Goal: Navigation & Orientation: Understand site structure

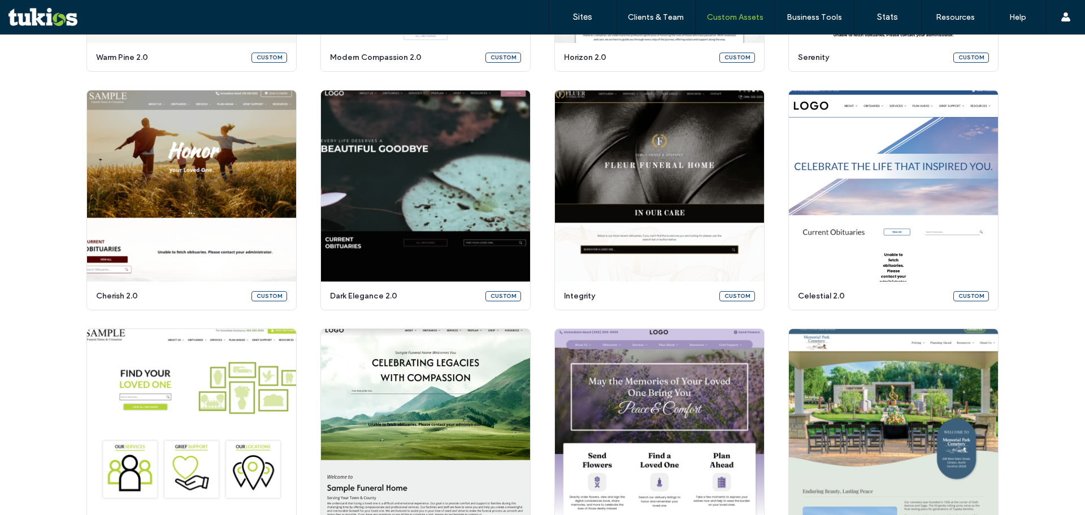
scroll to position [583, 0]
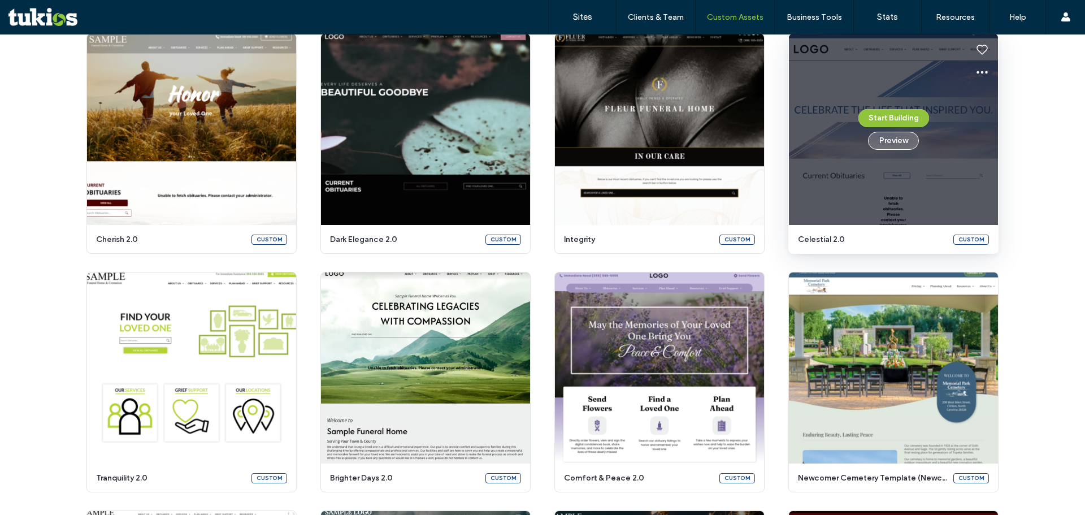
click at [891, 146] on button "Preview" at bounding box center [893, 141] width 51 height 18
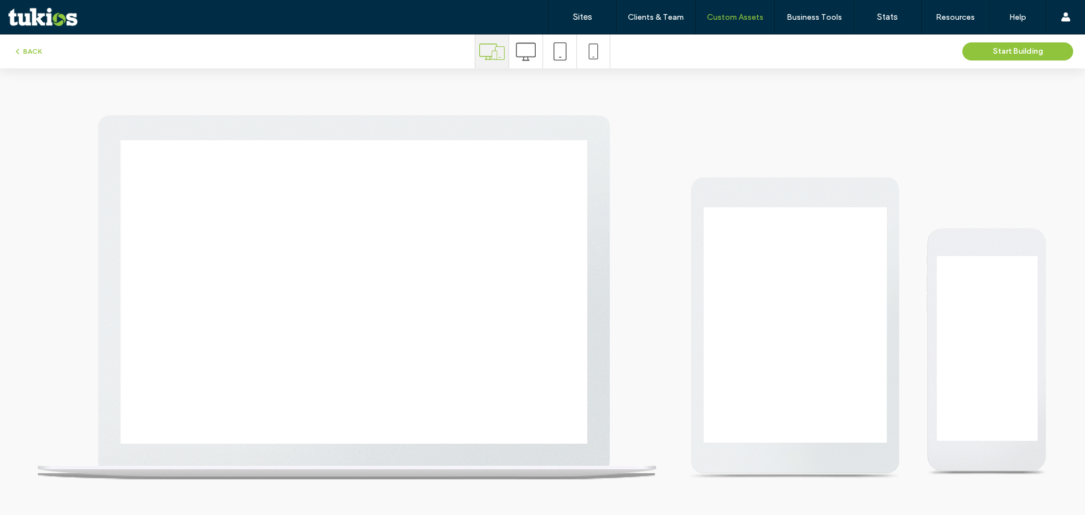
click at [538, 46] on div at bounding box center [525, 51] width 33 height 34
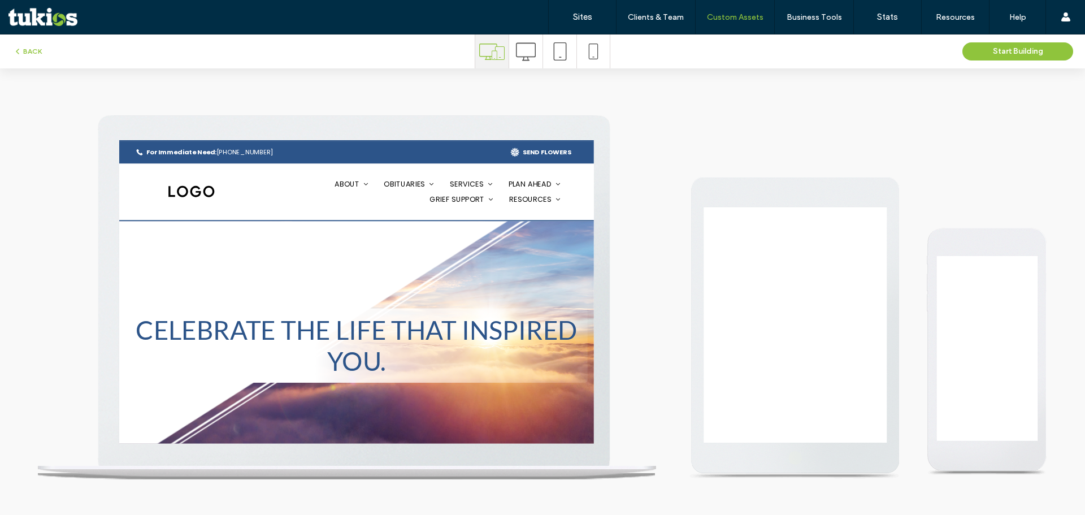
scroll to position [0, 0]
click at [530, 47] on icon at bounding box center [526, 52] width 20 height 20
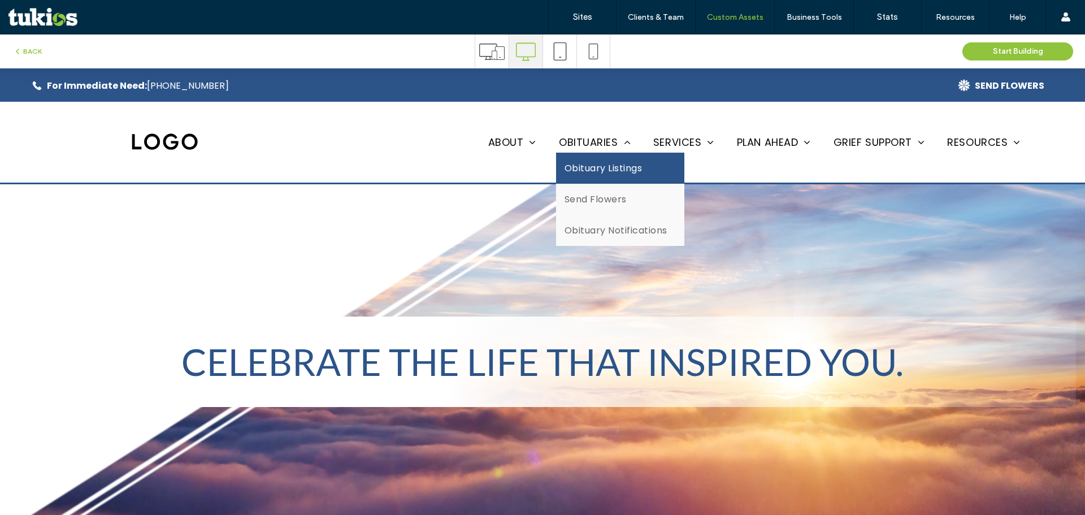
click at [597, 163] on span "Obituary Listings" at bounding box center [603, 168] width 77 height 14
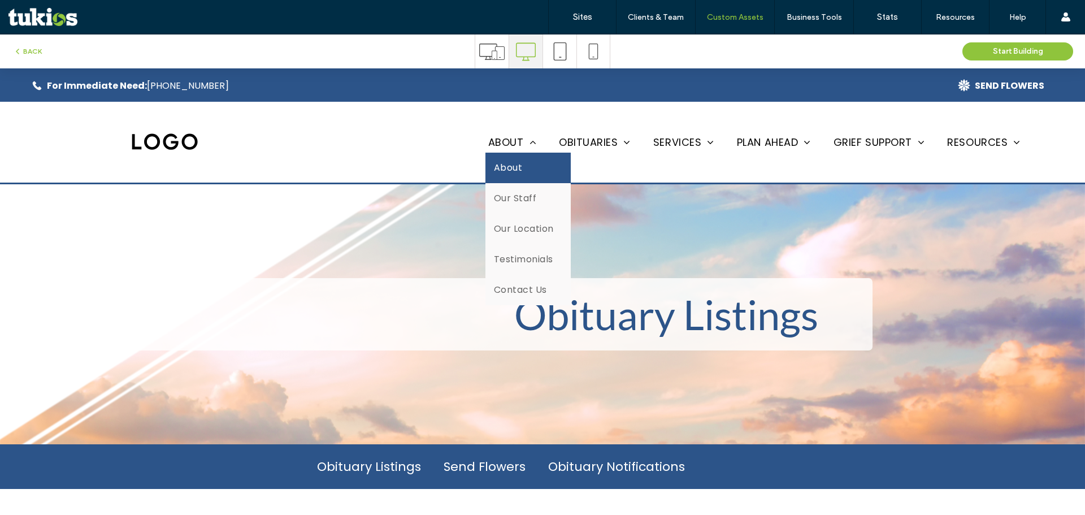
click at [499, 171] on span "About" at bounding box center [508, 168] width 28 height 14
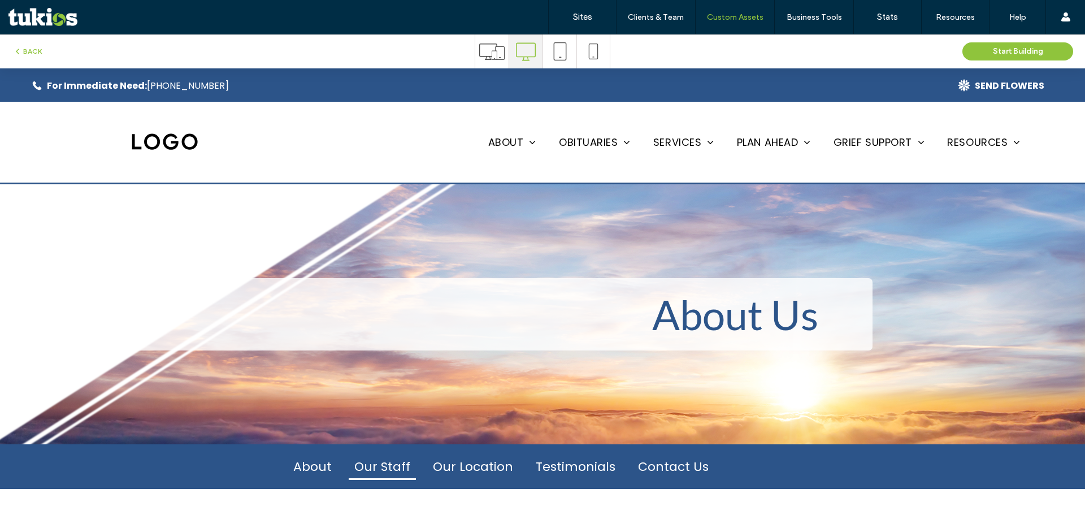
click at [375, 467] on link "Our Staff" at bounding box center [382, 466] width 67 height 27
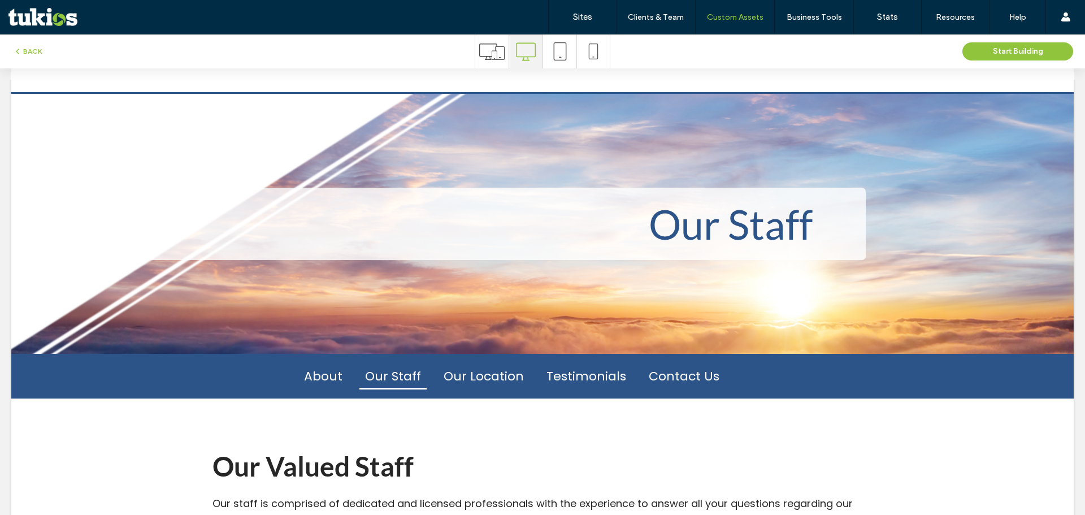
scroll to position [113, 0]
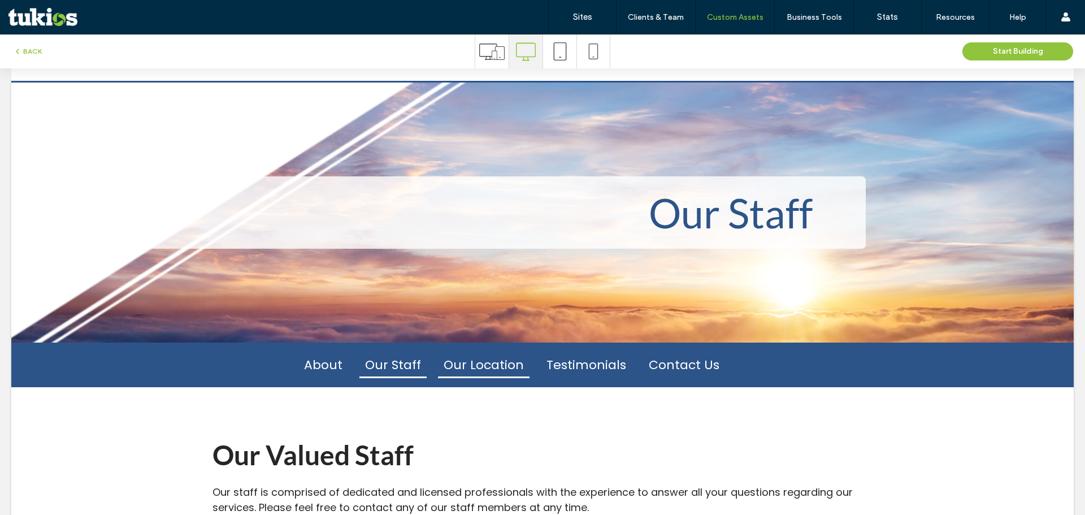
click at [486, 374] on link "Our Location" at bounding box center [484, 365] width 92 height 27
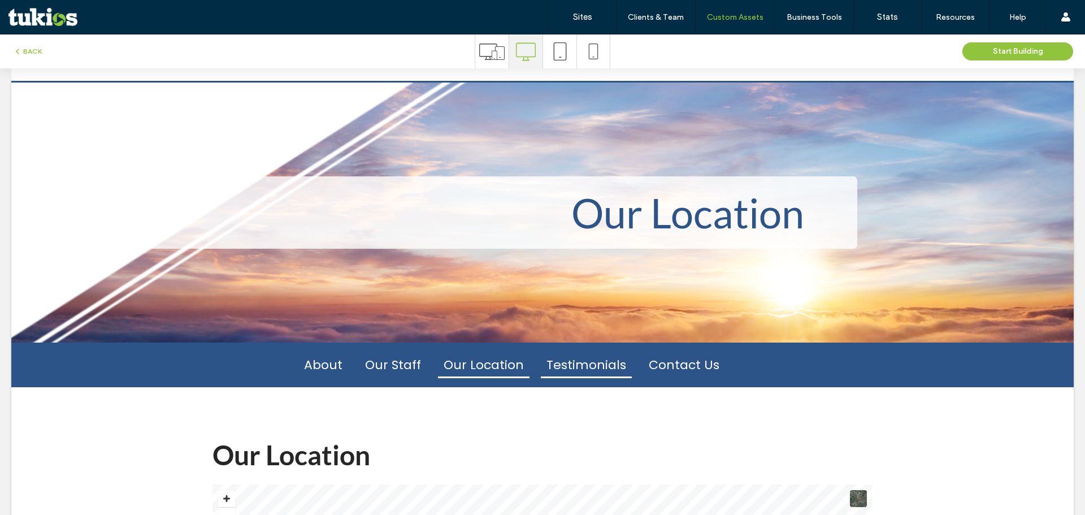
click at [605, 360] on link "Testimonials" at bounding box center [586, 365] width 91 height 27
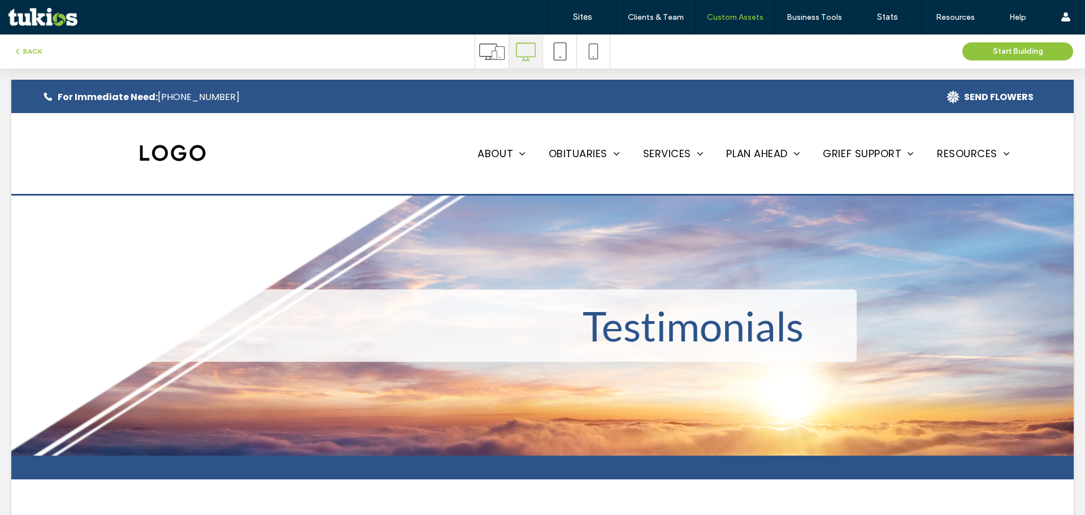
scroll to position [0, 0]
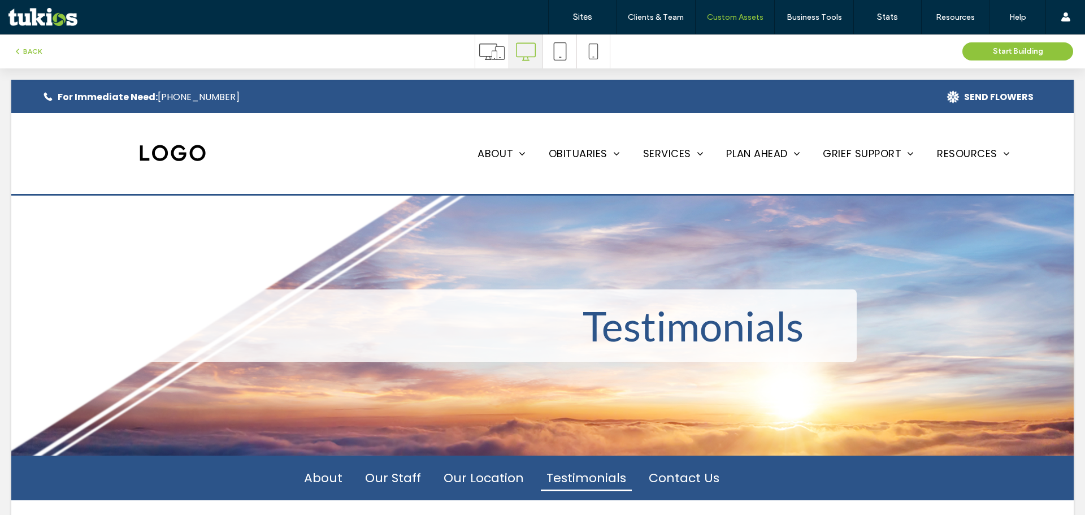
click at [150, 154] on img at bounding box center [172, 153] width 68 height 19
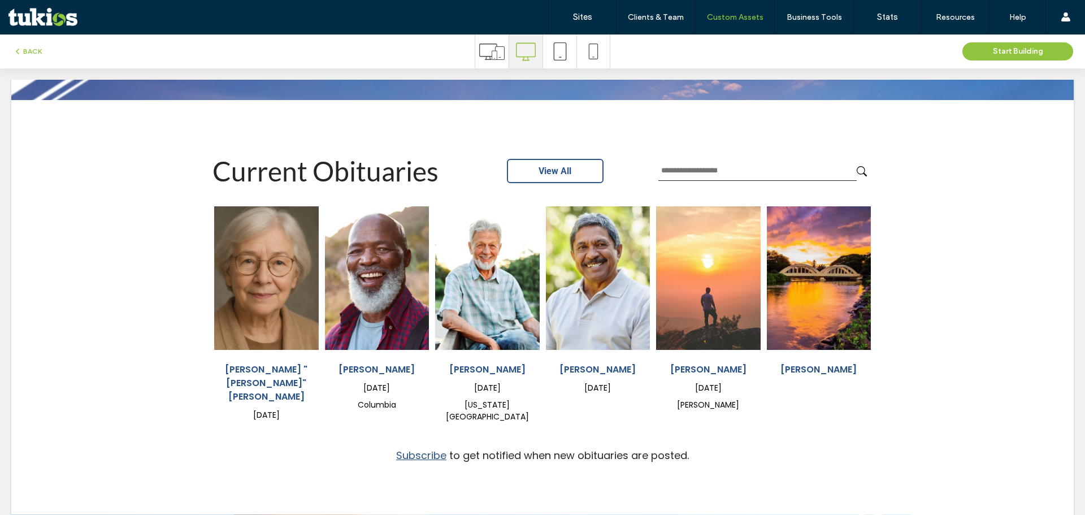
scroll to position [452, 0]
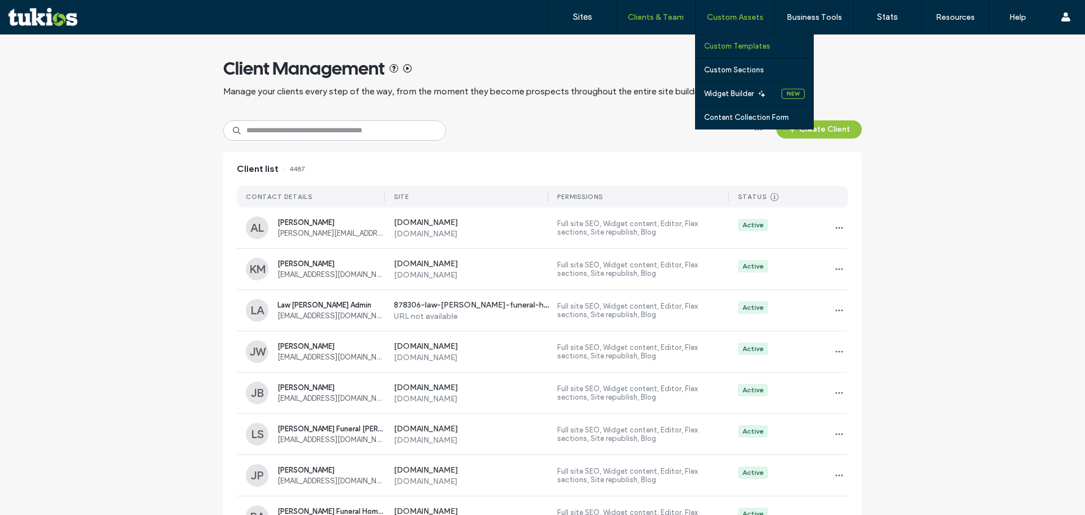
click at [724, 41] on link "Custom Templates" at bounding box center [758, 45] width 109 height 23
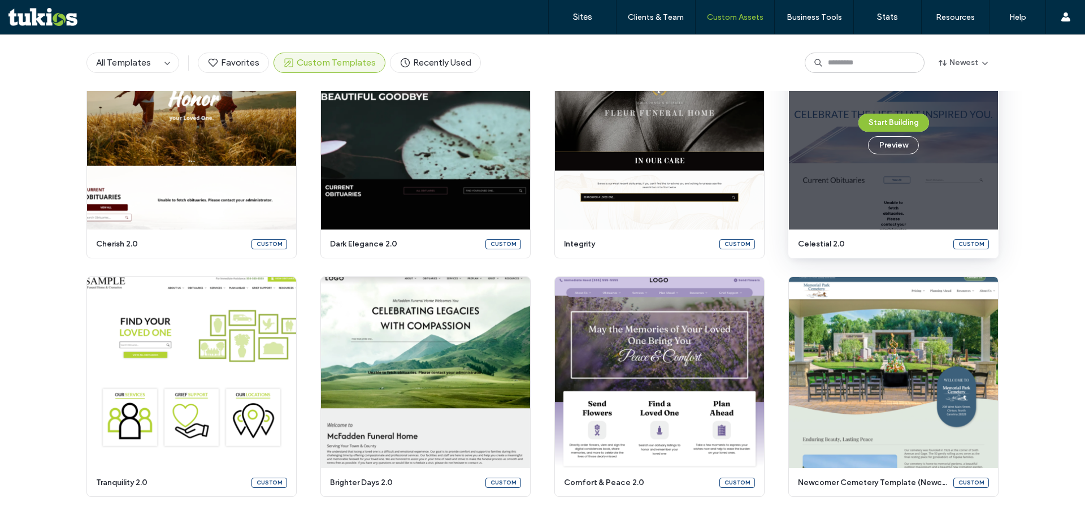
scroll to position [635, 0]
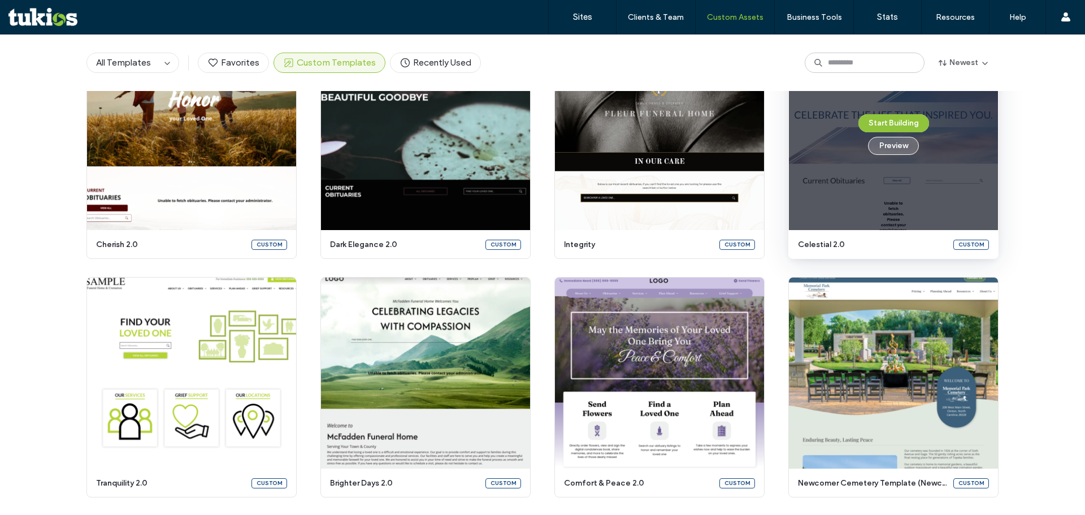
click at [898, 145] on button "Preview" at bounding box center [893, 146] width 51 height 18
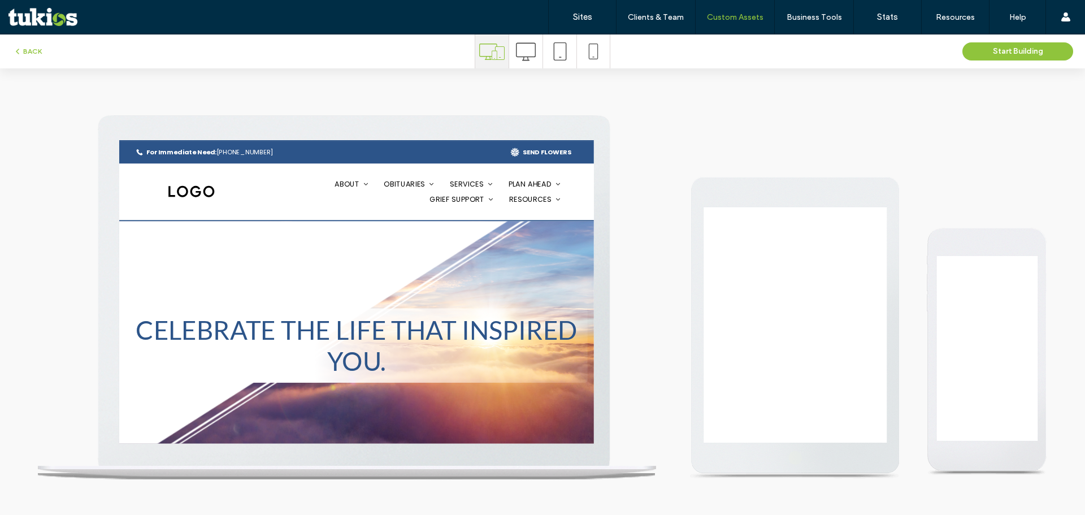
scroll to position [0, 0]
click at [522, 57] on use at bounding box center [526, 51] width 20 height 18
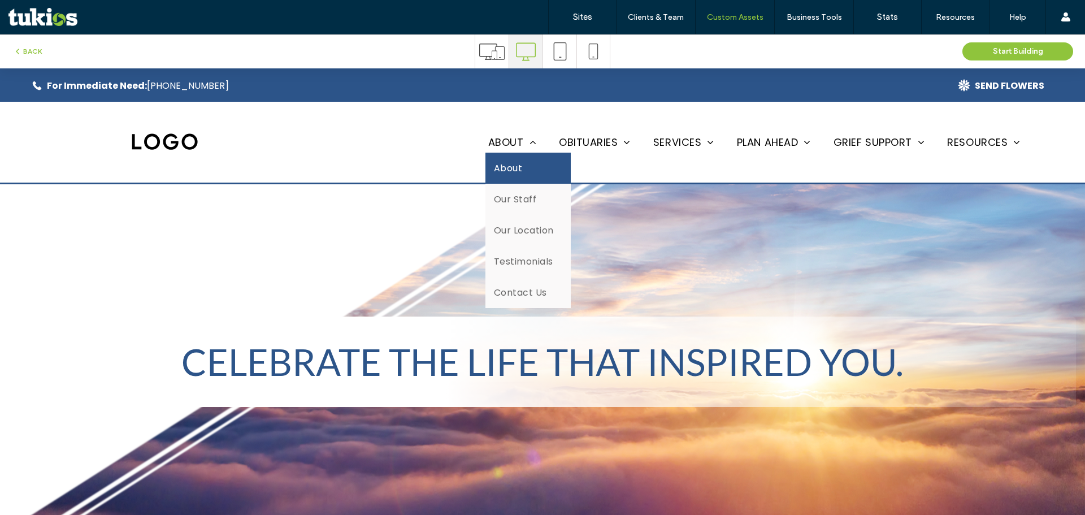
click at [503, 162] on span "About" at bounding box center [508, 168] width 28 height 14
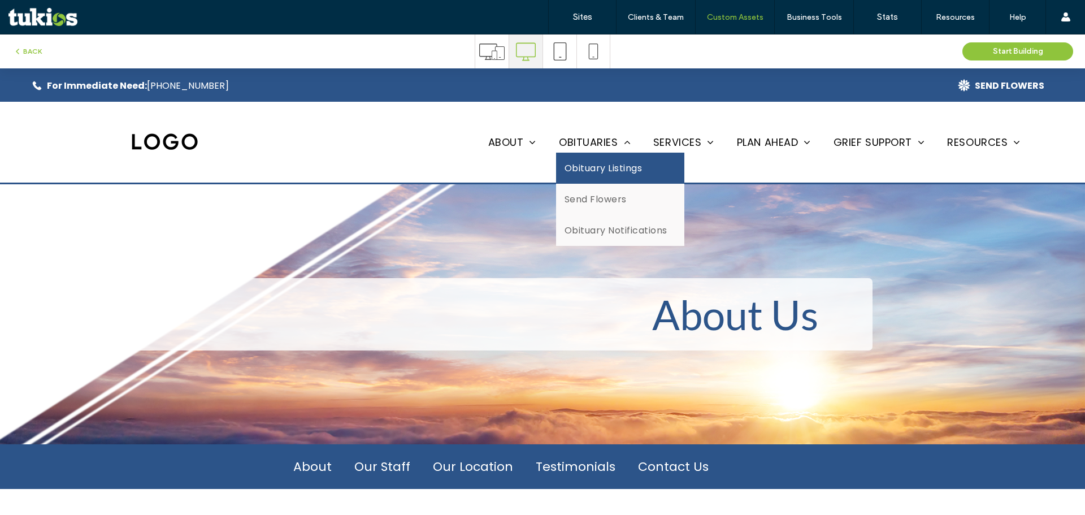
click at [596, 172] on span "Obituary Listings" at bounding box center [603, 168] width 77 height 14
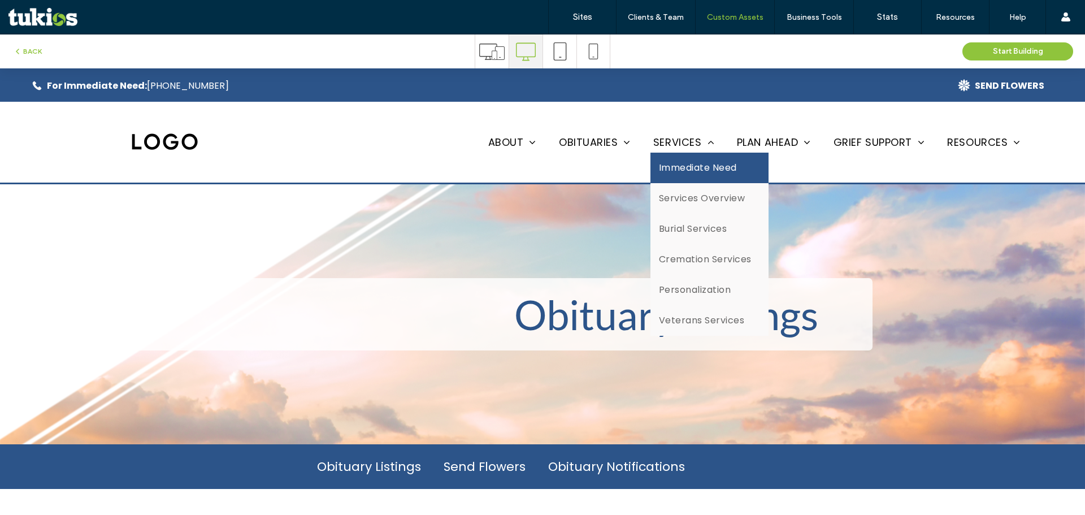
click at [679, 176] on link "Immediate Need" at bounding box center [710, 168] width 118 height 31
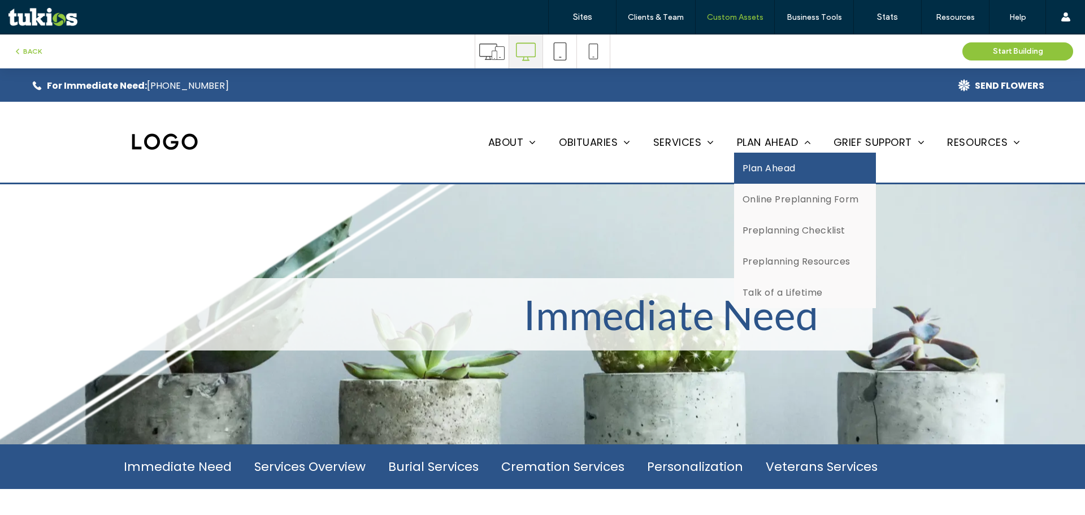
click at [778, 177] on link "Plan Ahead" at bounding box center [805, 168] width 142 height 31
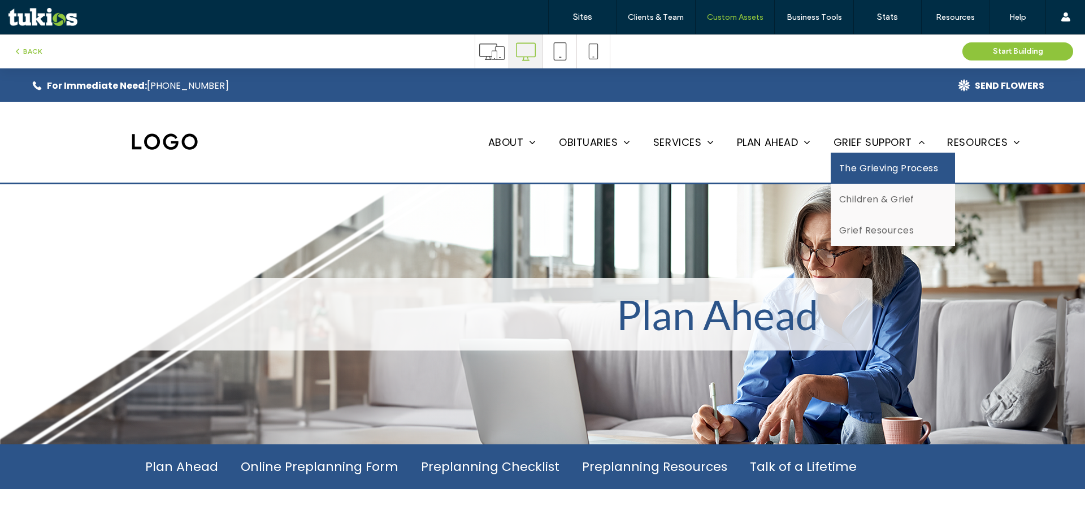
click at [874, 161] on span "The Grieving Process" at bounding box center [888, 168] width 99 height 14
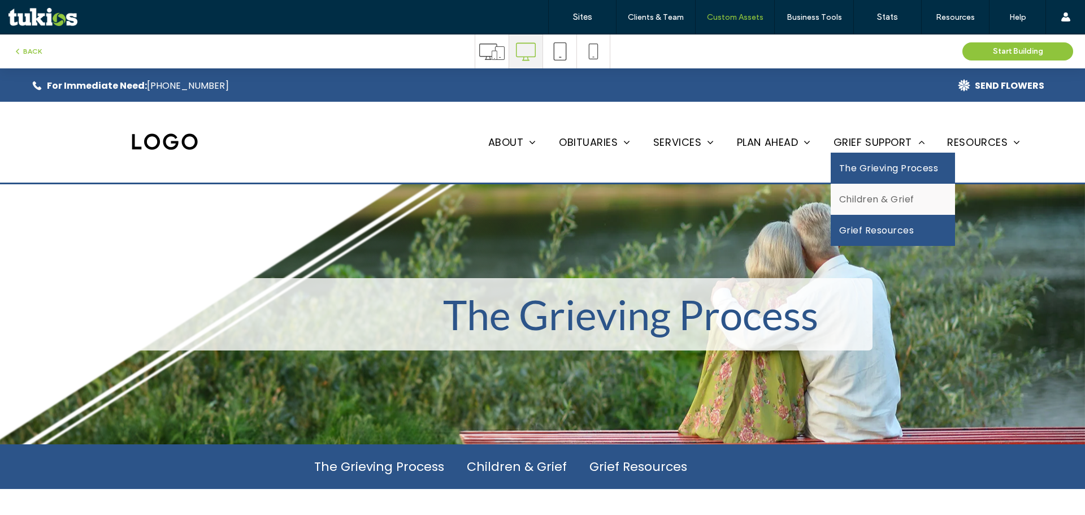
click at [960, 157] on link "FAQs" at bounding box center [964, 162] width 135 height 31
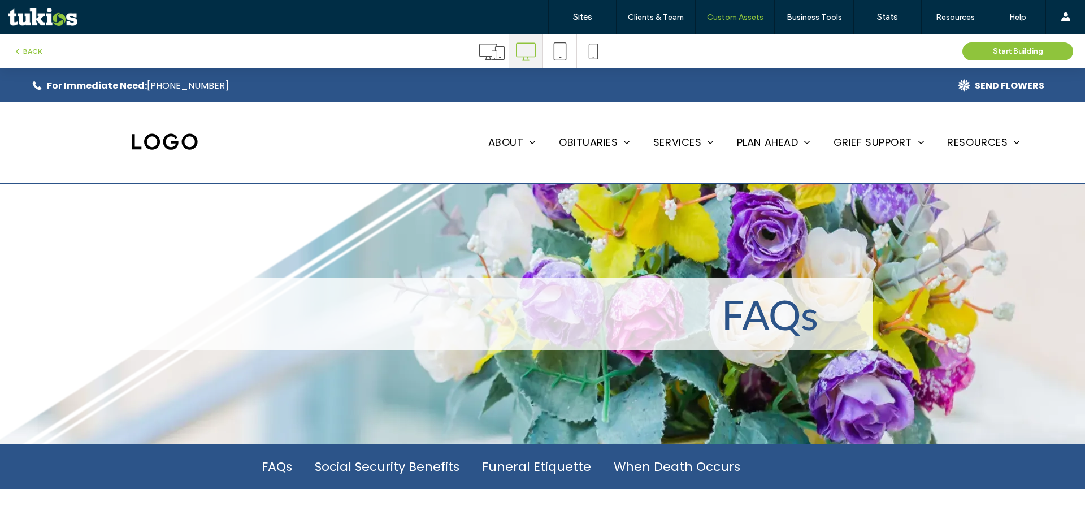
click at [184, 144] on img at bounding box center [165, 141] width 68 height 19
